Goal: Find specific page/section: Find specific page/section

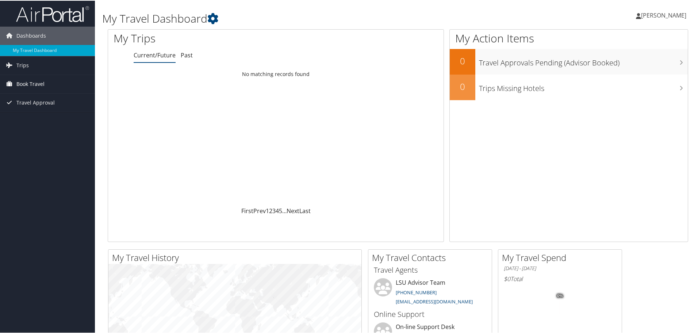
click at [48, 84] on link "Book Travel" at bounding box center [47, 83] width 95 height 18
click at [55, 125] on link "Travel Approval" at bounding box center [47, 124] width 95 height 18
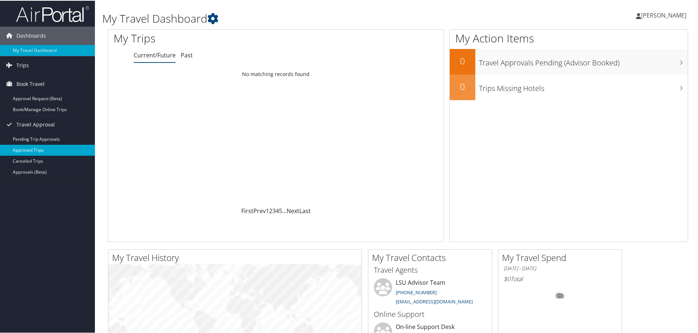
click at [58, 145] on link "Approved Trips" at bounding box center [47, 149] width 95 height 11
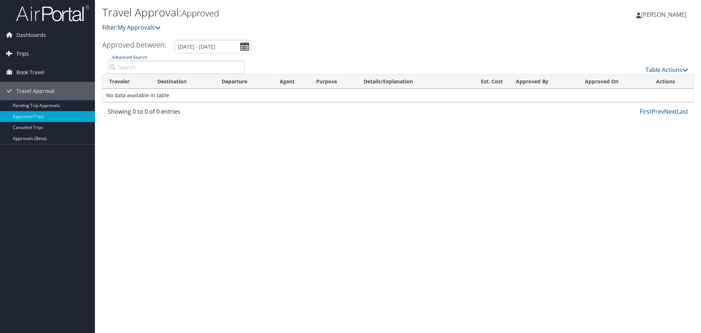
click at [61, 48] on link "Trips" at bounding box center [47, 54] width 95 height 18
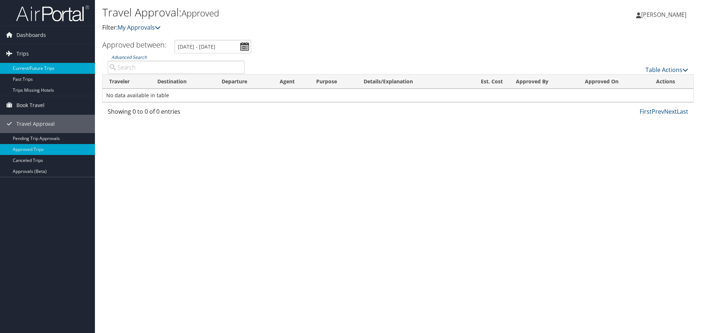
click at [61, 66] on link "Current/Future Trips" at bounding box center [47, 68] width 95 height 11
